Goal: Task Accomplishment & Management: Manage account settings

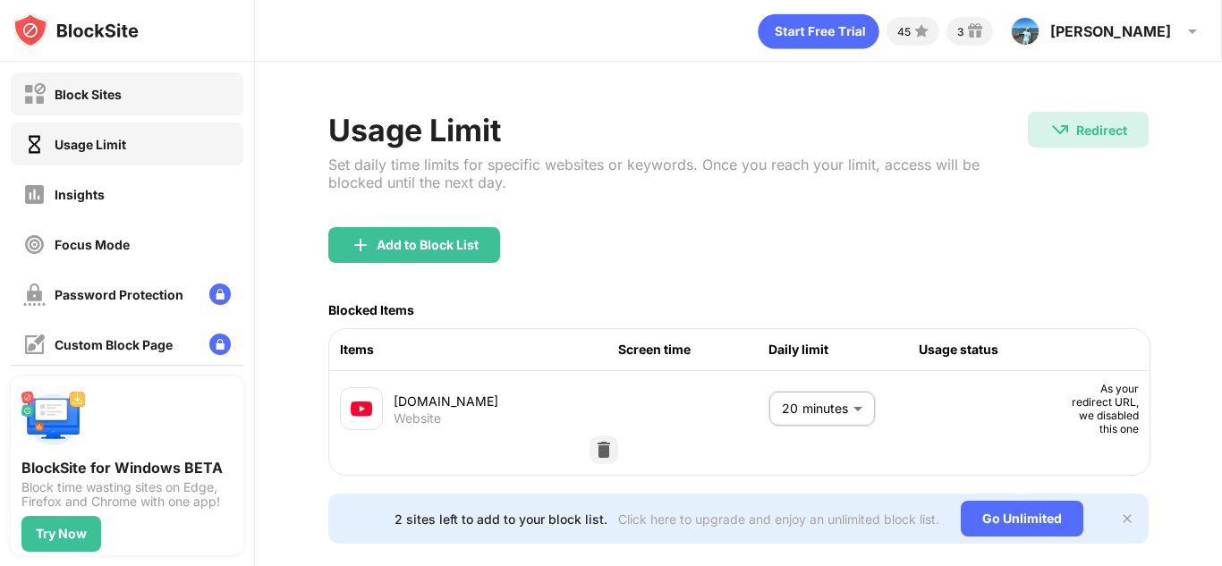
click at [116, 107] on div "Block Sites" at bounding box center [127, 93] width 233 height 43
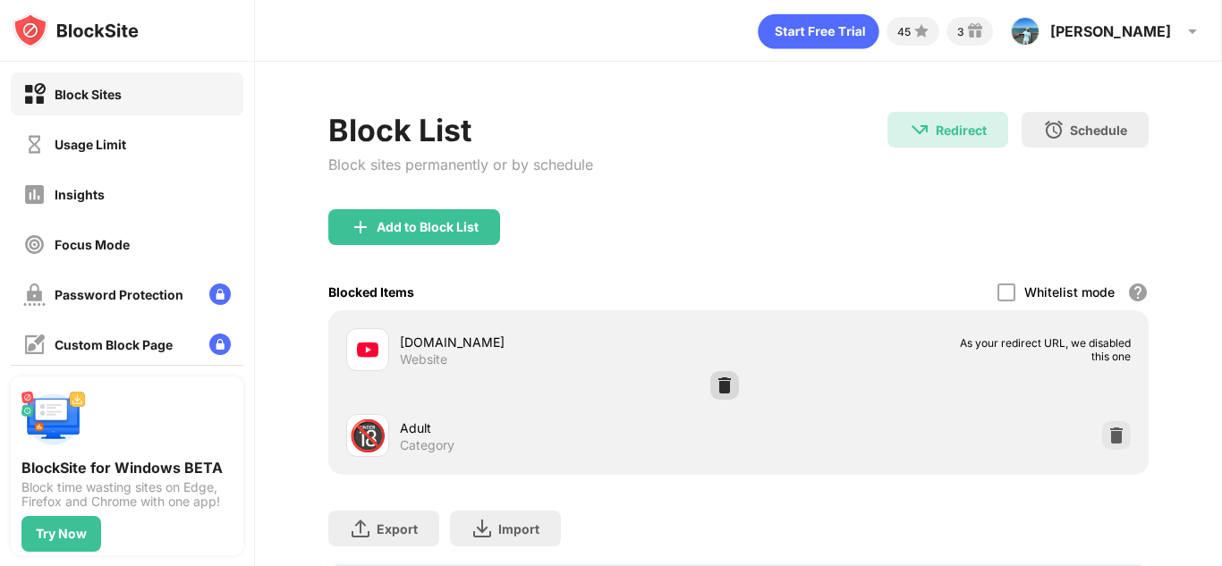
click at [734, 379] on div at bounding box center [724, 385] width 29 height 29
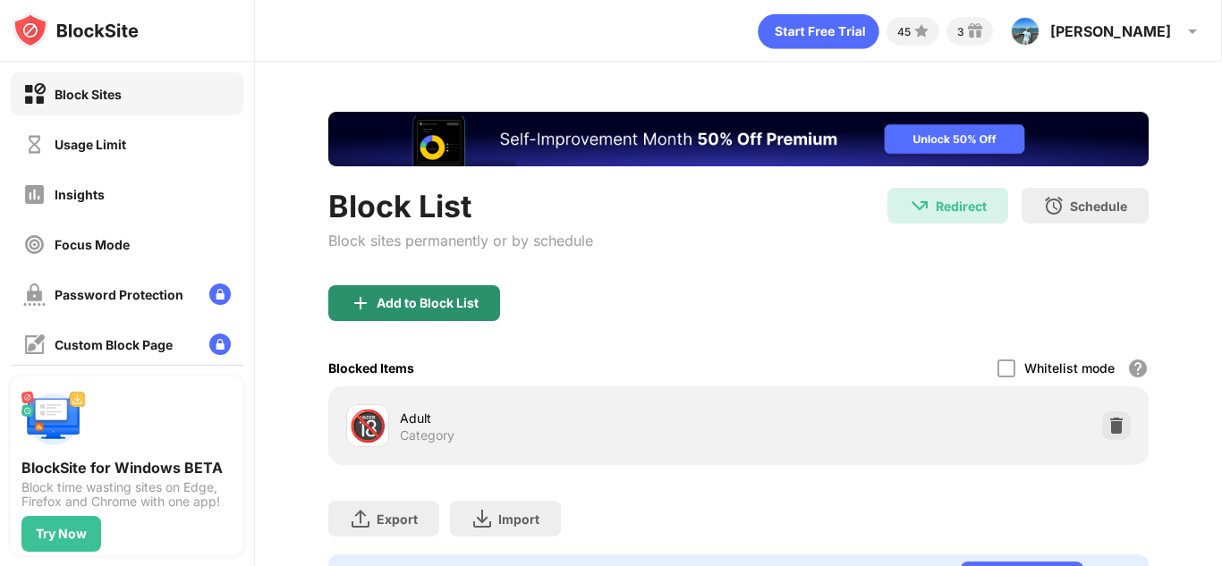
click at [418, 309] on div "Add to Block List" at bounding box center [428, 303] width 102 height 14
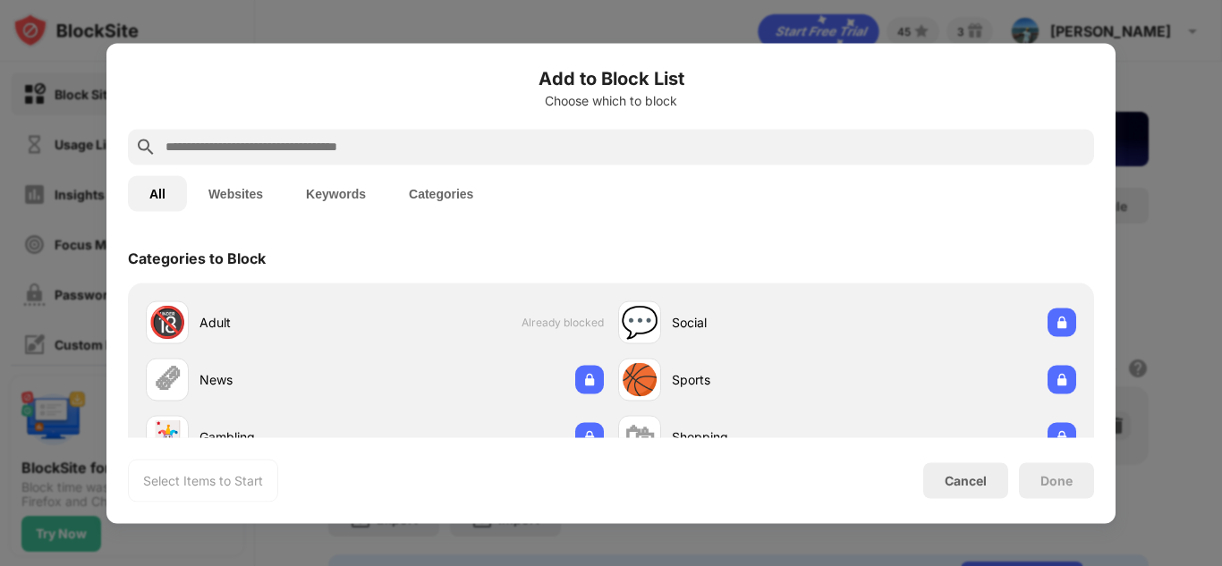
click at [293, 140] on input "text" at bounding box center [625, 146] width 923 height 21
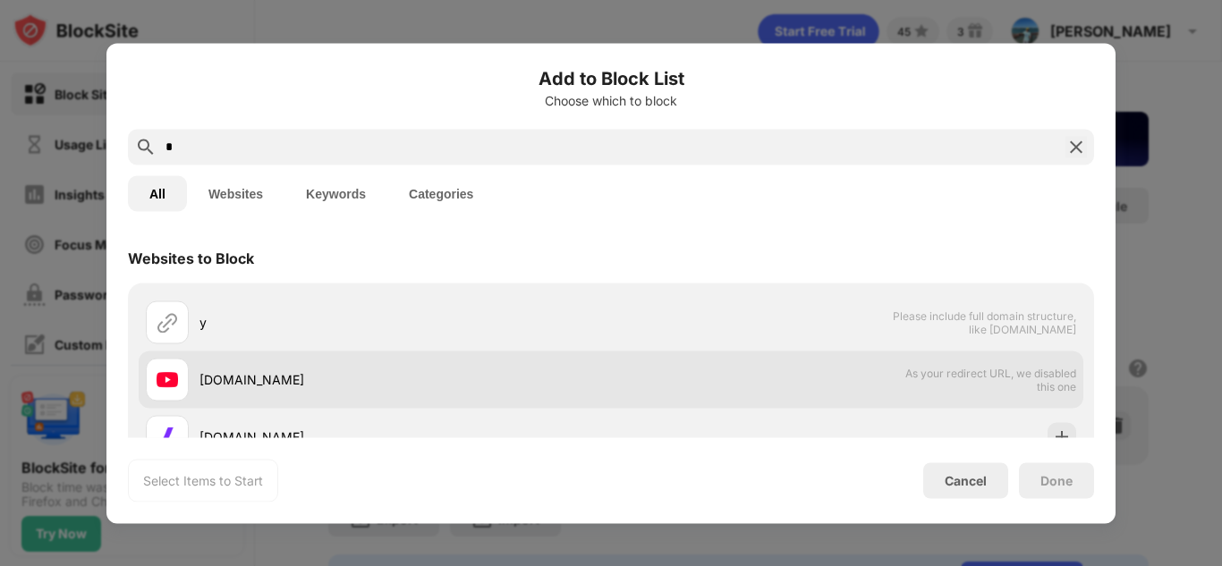
type input "*"
click at [241, 370] on div "[DOMAIN_NAME]" at bounding box center [404, 379] width 411 height 19
click at [292, 368] on div "[DOMAIN_NAME]" at bounding box center [378, 379] width 465 height 43
click at [157, 385] on img at bounding box center [167, 378] width 21 height 21
click at [767, 369] on div "[DOMAIN_NAME] As your redirect URL, we disabled this one" at bounding box center [611, 379] width 944 height 57
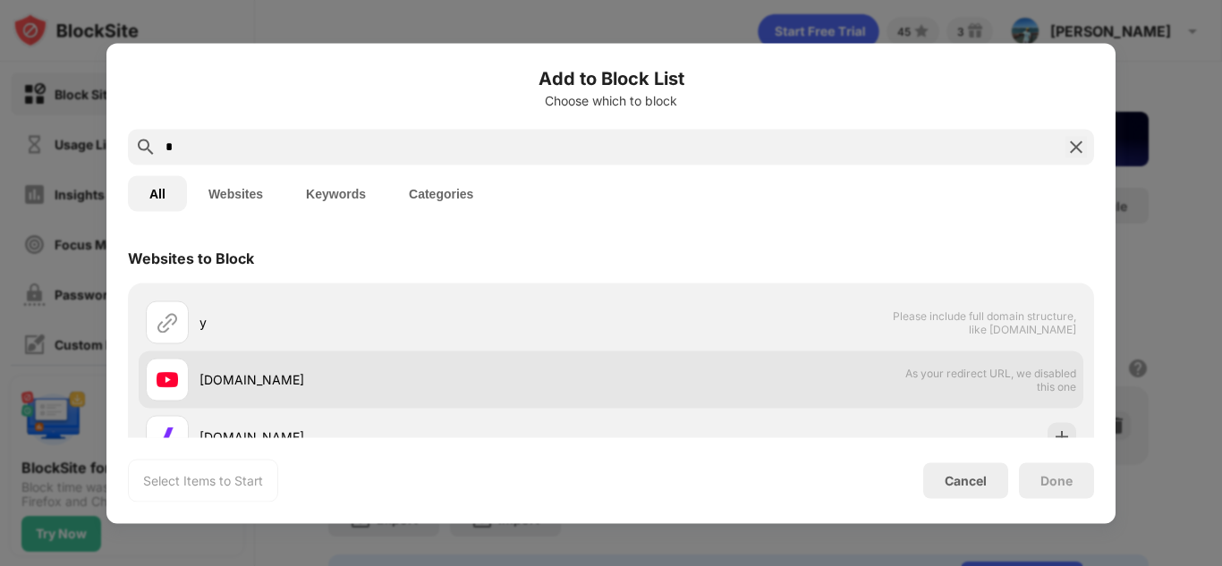
click at [767, 369] on div "[DOMAIN_NAME] As your redirect URL, we disabled this one" at bounding box center [611, 379] width 944 height 57
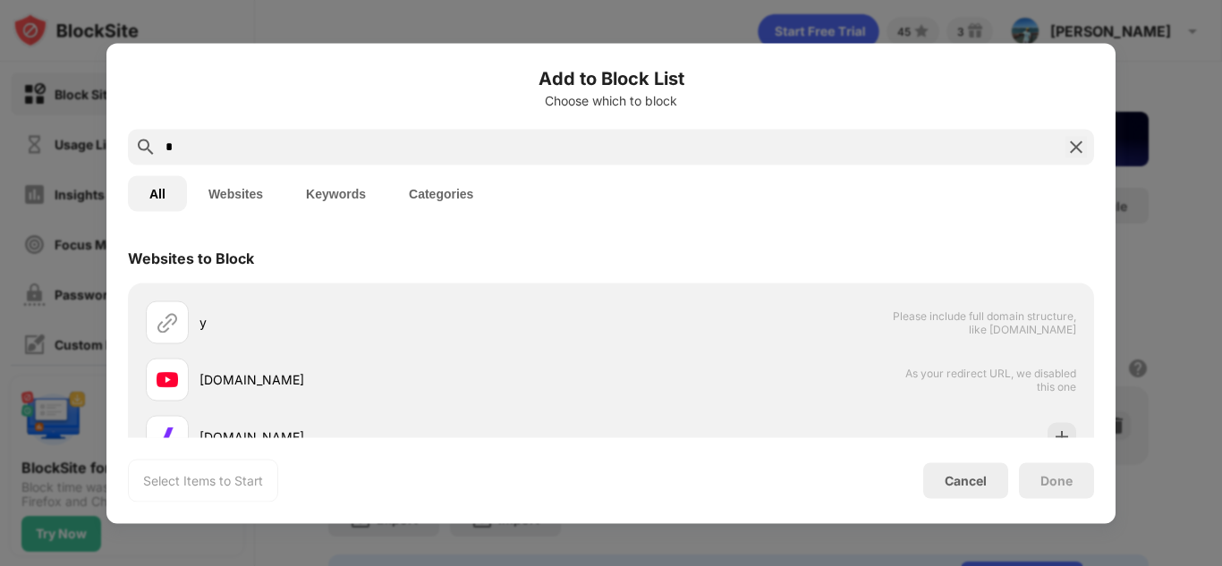
click at [1219, 359] on div at bounding box center [611, 283] width 1222 height 566
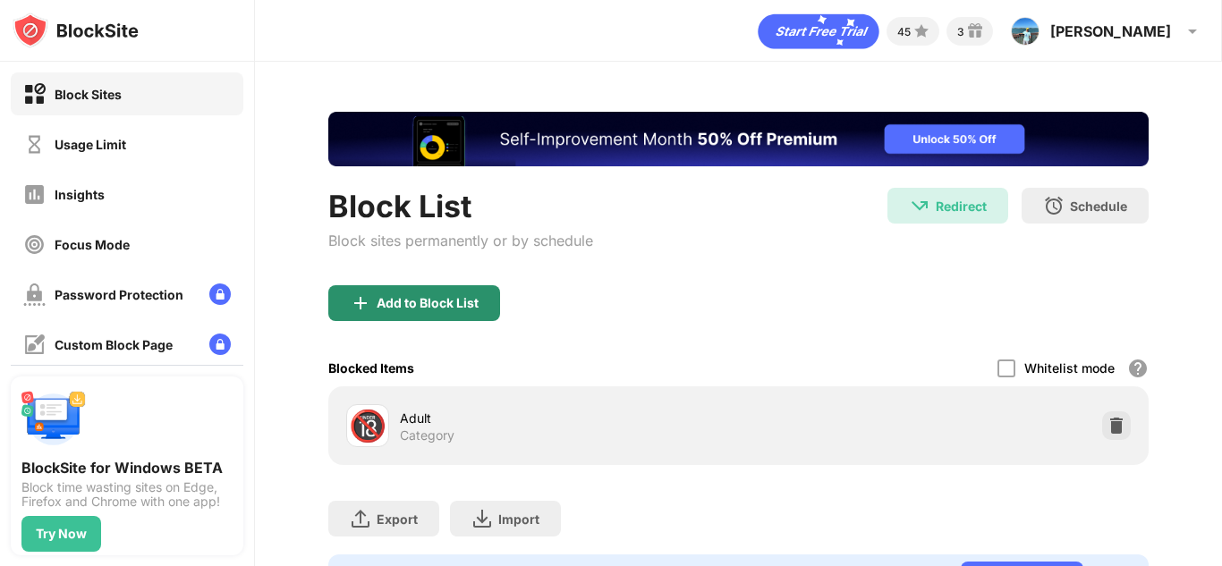
click at [442, 309] on div "Add to Block List" at bounding box center [428, 303] width 102 height 14
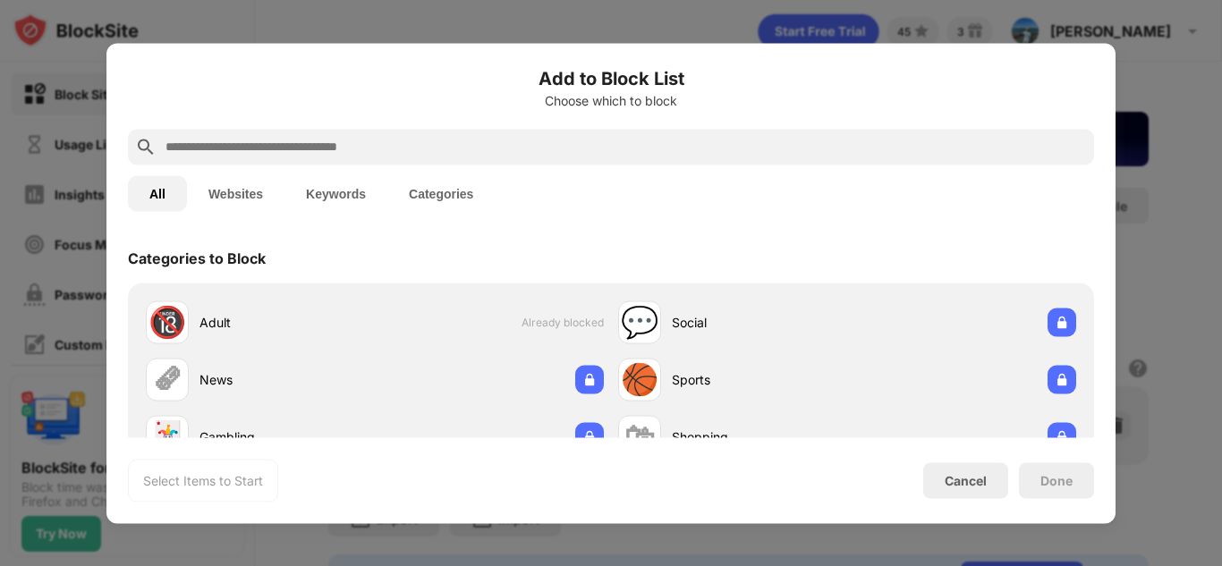
click at [416, 151] on input "text" at bounding box center [625, 146] width 923 height 21
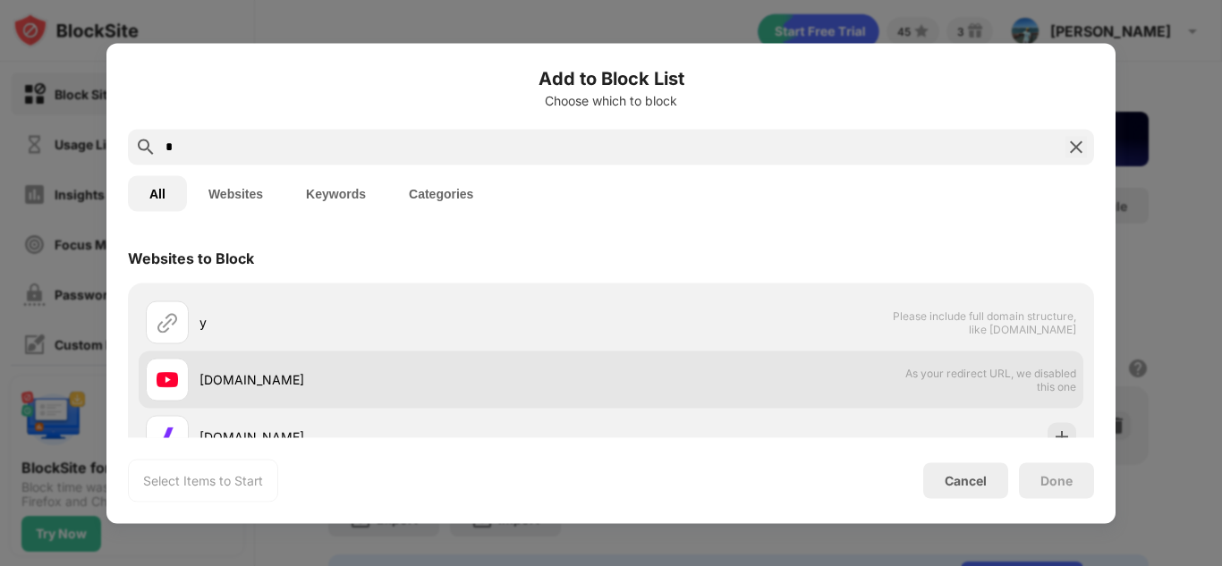
type input "*"
click at [306, 377] on div "[DOMAIN_NAME]" at bounding box center [404, 379] width 411 height 19
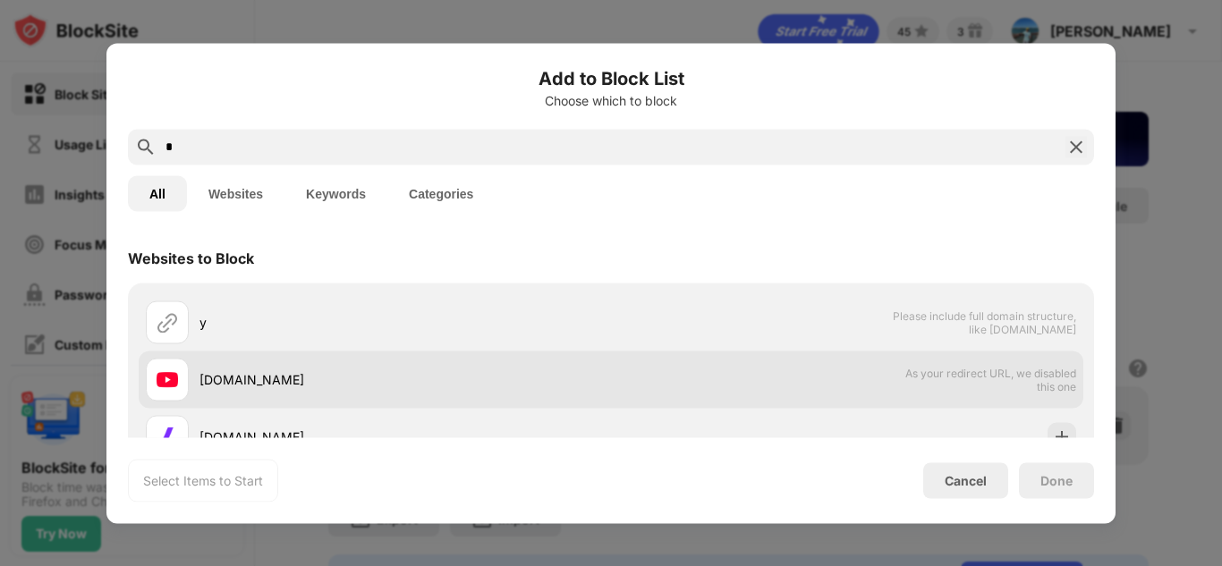
click at [306, 377] on div "[DOMAIN_NAME]" at bounding box center [404, 379] width 411 height 19
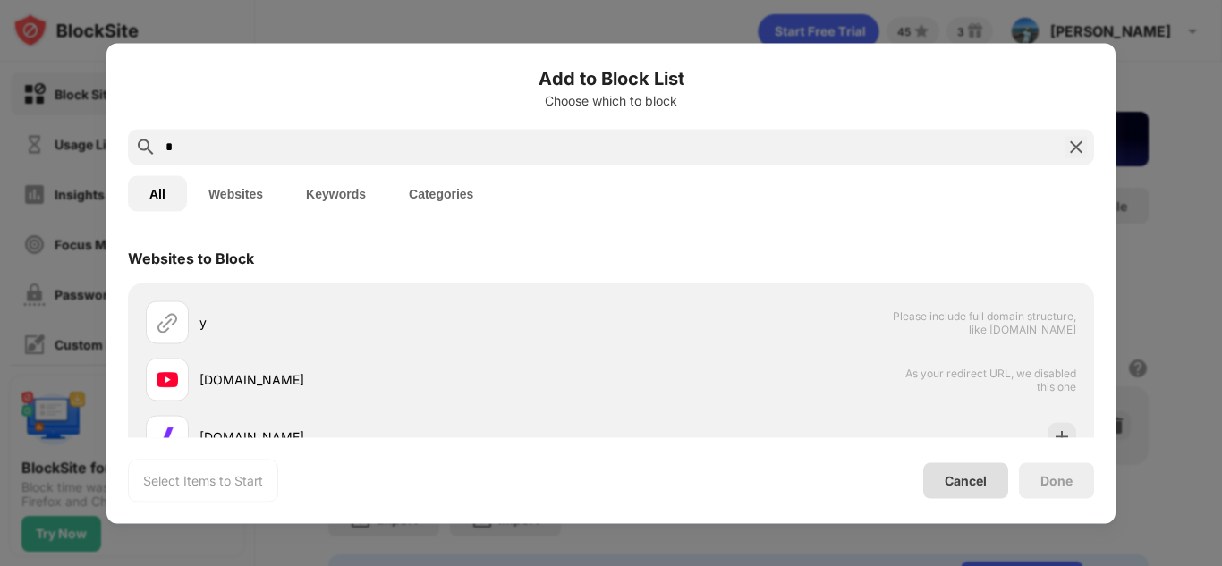
click at [959, 489] on div "Cancel" at bounding box center [965, 480] width 85 height 36
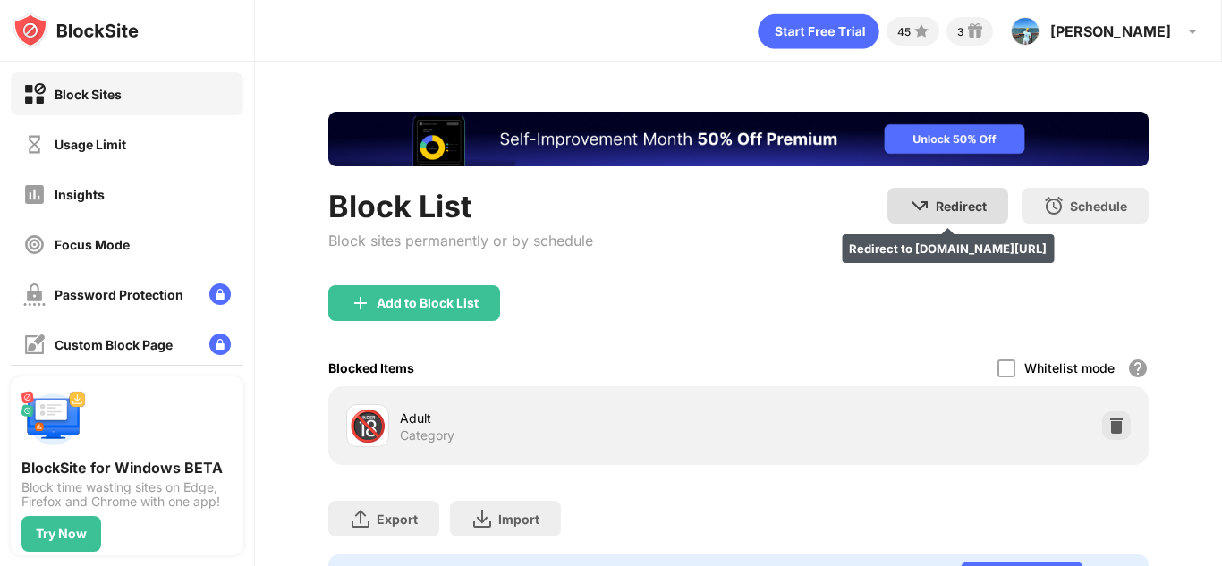
click at [924, 200] on img at bounding box center [919, 205] width 21 height 21
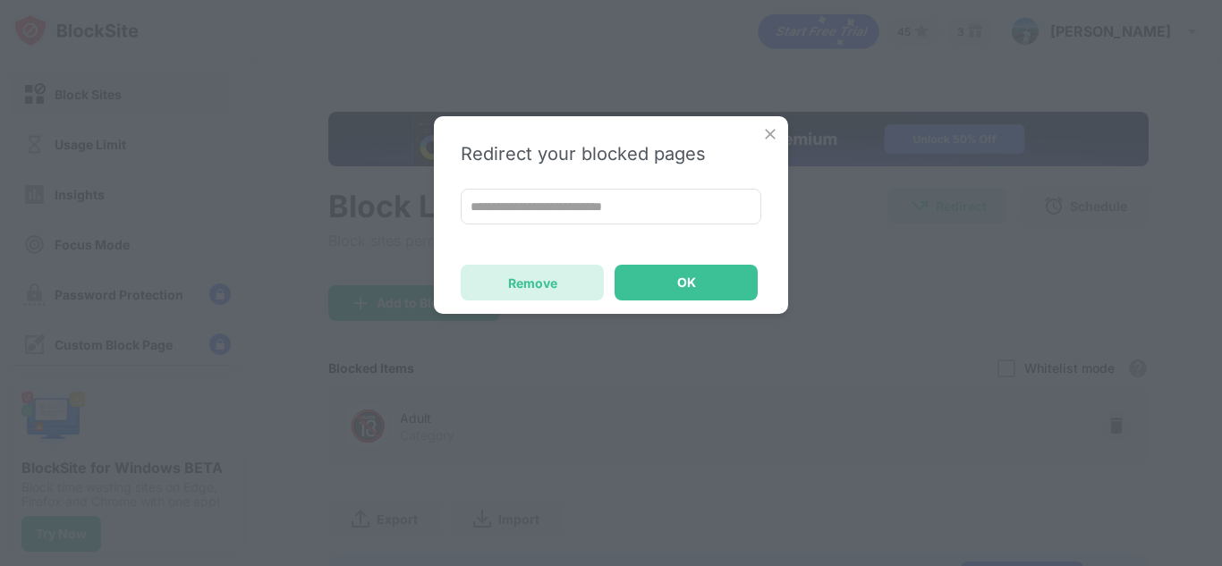
click at [571, 274] on div "Remove" at bounding box center [532, 283] width 143 height 36
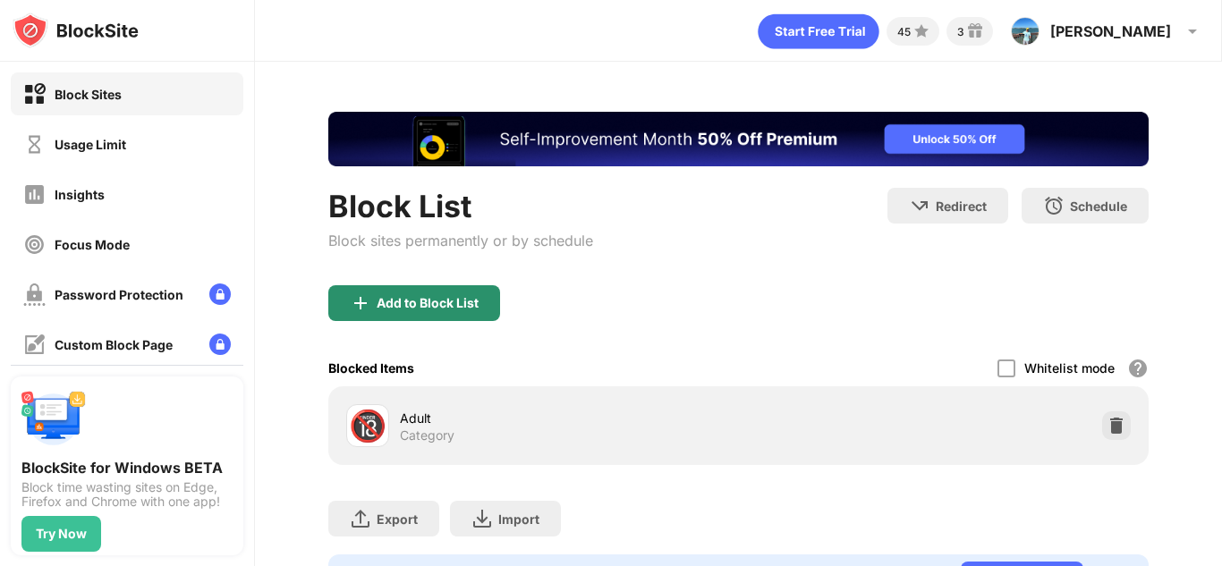
click at [457, 310] on div "Add to Block List" at bounding box center [414, 303] width 172 height 36
